Goal: Information Seeking & Learning: Find specific fact

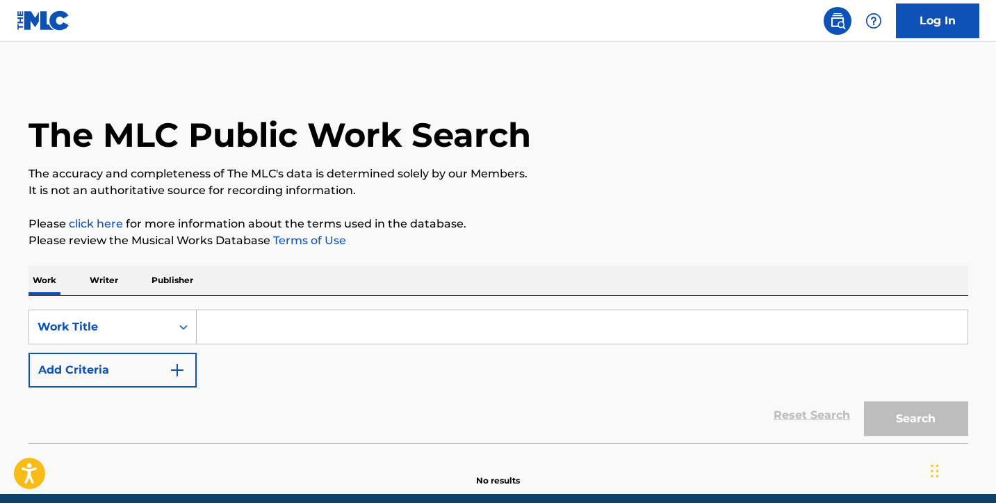
click at [221, 325] on input "Search Form" at bounding box center [582, 326] width 771 height 33
paste input ""Goin' Crazy" written by [PERSON_NAME],"
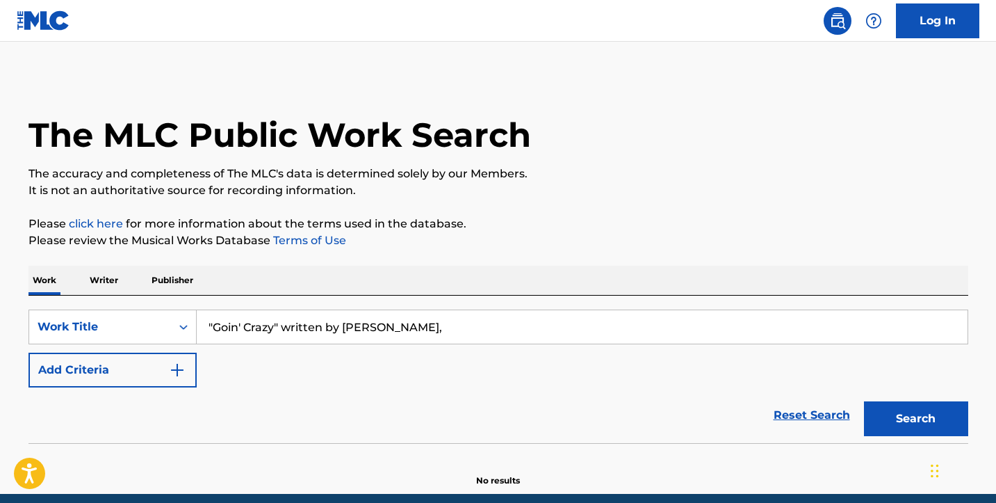
drag, startPoint x: 279, startPoint y: 325, endPoint x: 565, endPoint y: 346, distance: 287.2
click at [565, 346] on div "SearchWithCriteriaa431606e-bb9f-4c86-9612-d39a8ac2409c Work Title "Goin' Crazy"…" at bounding box center [499, 348] width 940 height 78
click at [213, 325] on input ""Goin' Crazy" at bounding box center [582, 326] width 771 height 33
type input "Goin' Crazy"
click at [179, 367] on img "Search Form" at bounding box center [177, 370] width 17 height 17
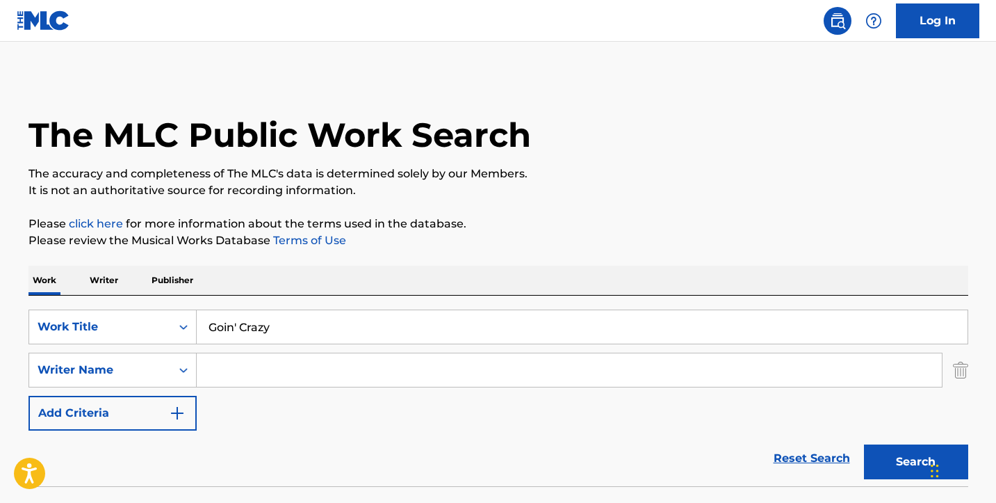
click at [234, 377] on input "Search Form" at bounding box center [569, 369] width 745 height 33
paste input ""Goin' Crazy" written by [PERSON_NAME],"
drag, startPoint x: 348, startPoint y: 370, endPoint x: 170, endPoint y: 373, distance: 178.0
click at [170, 373] on div "SearchWithCriteria9f3d5c16-5d4c-48a2-8d43-4661380dd917 Writer Name "Goin' Crazy…" at bounding box center [499, 370] width 940 height 35
type input "[PERSON_NAME]"
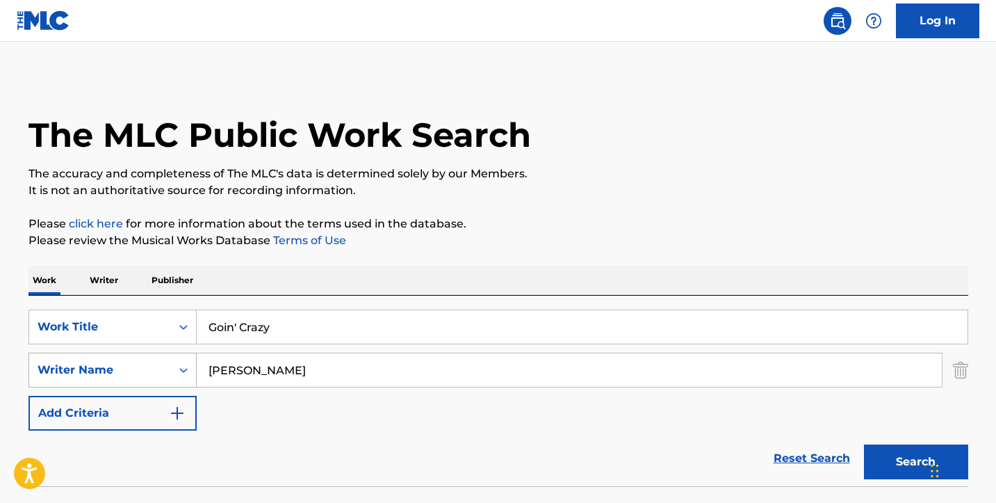
click at [916, 462] on button "Search" at bounding box center [916, 461] width 104 height 35
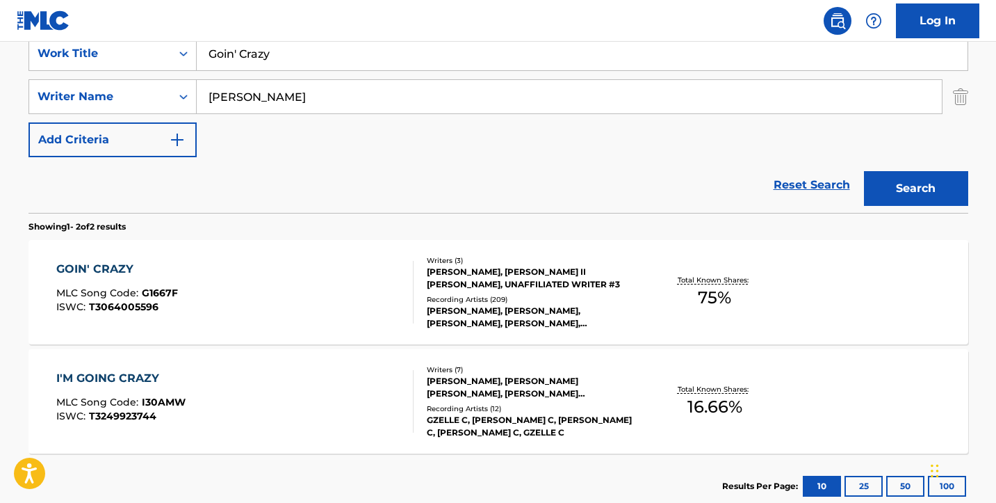
scroll to position [274, 0]
click at [307, 289] on div "GOIN' CRAZY MLC Song Code : G1667F ISWC : T3064005596" at bounding box center [234, 291] width 357 height 63
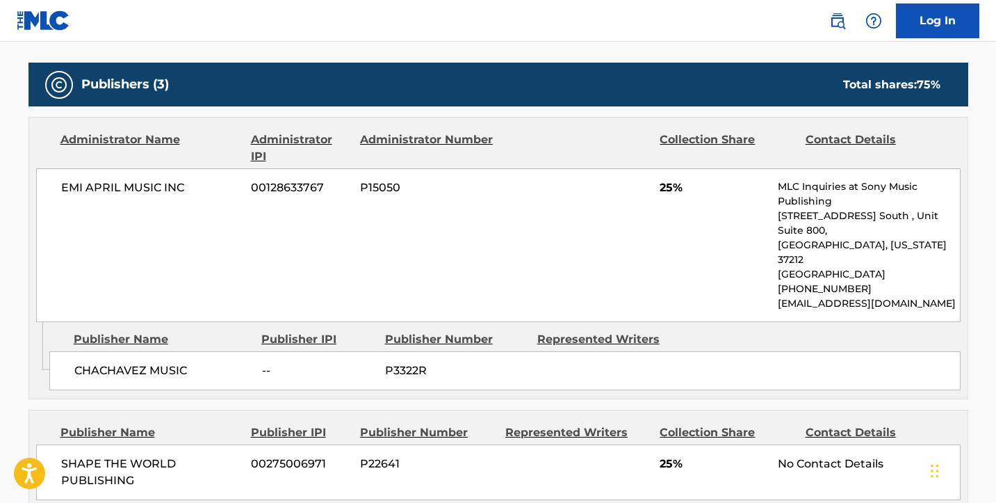
scroll to position [712, 0]
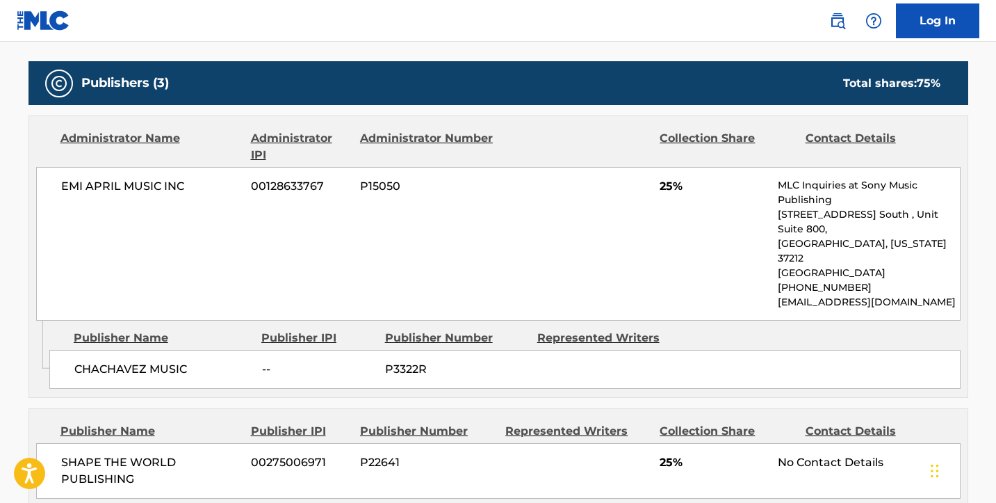
click at [133, 361] on span "CHACHAVEZ MUSIC" at bounding box center [162, 369] width 177 height 17
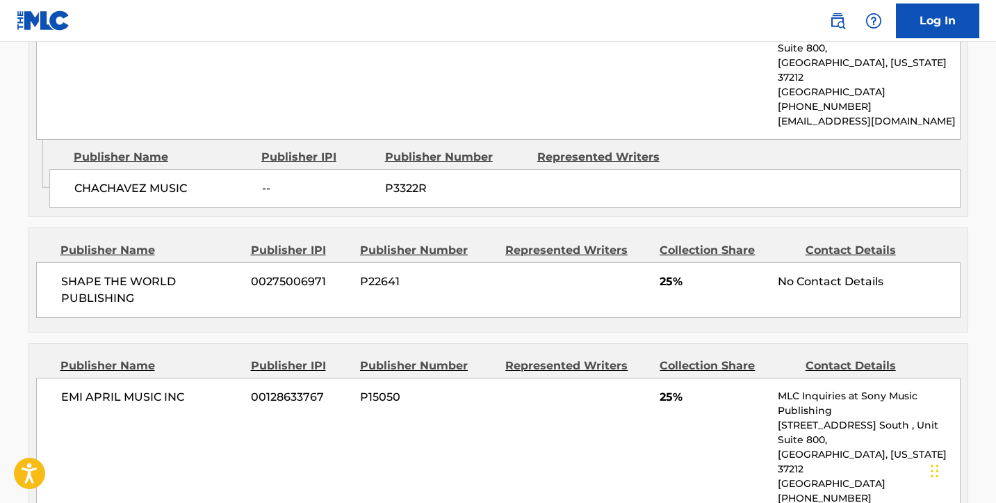
scroll to position [875, 0]
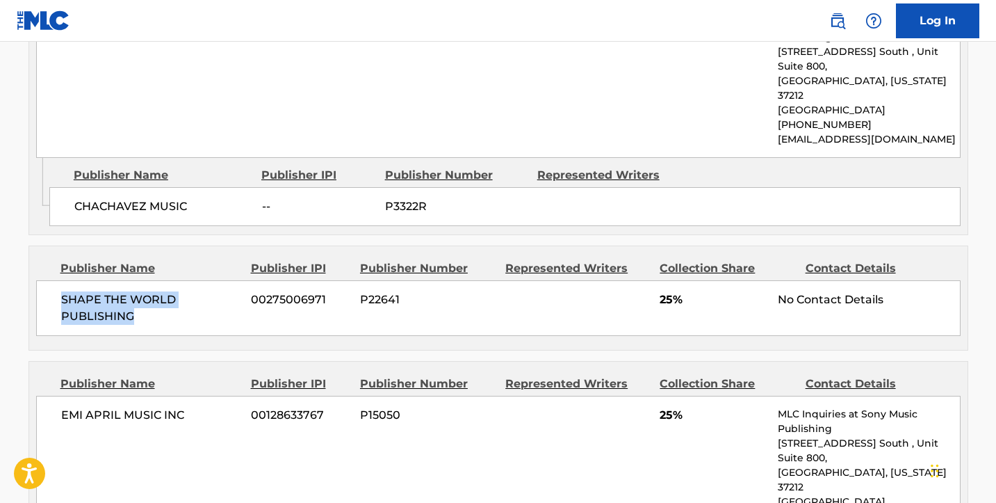
drag, startPoint x: 138, startPoint y: 285, endPoint x: 61, endPoint y: 268, distance: 78.3
click at [61, 291] on span "SHAPE THE WORLD PUBLISHING" at bounding box center [151, 307] width 180 height 33
copy span "SHAPE THE WORLD PUBLISHING"
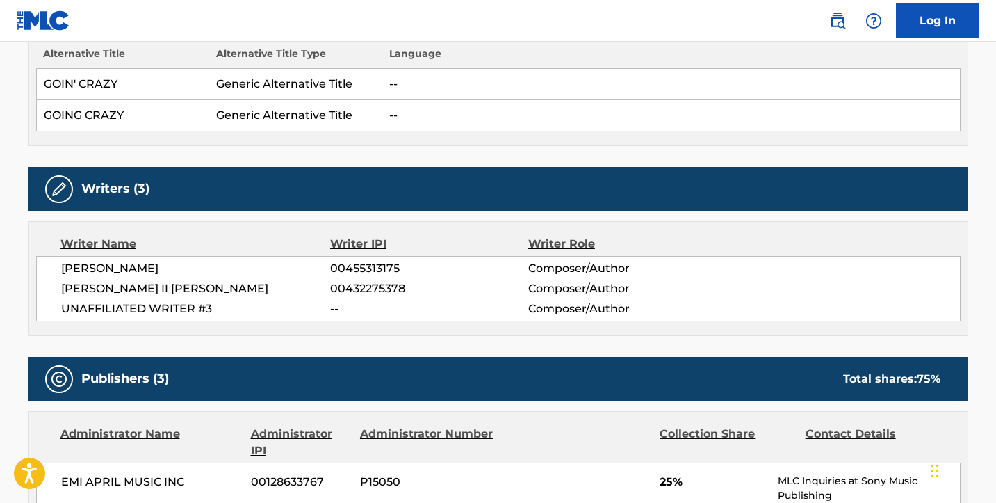
scroll to position [414, 0]
